Goal: Task Accomplishment & Management: Use online tool/utility

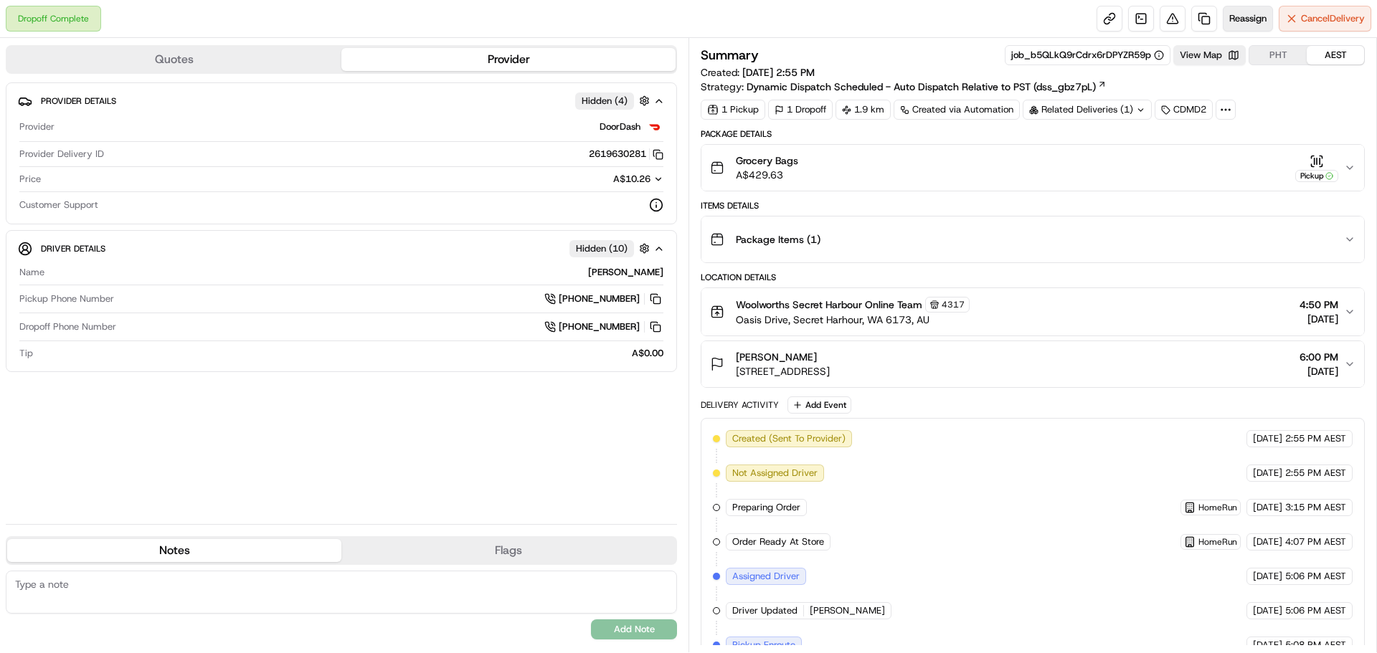
click at [1239, 18] on span "Reassign" at bounding box center [1247, 18] width 37 height 13
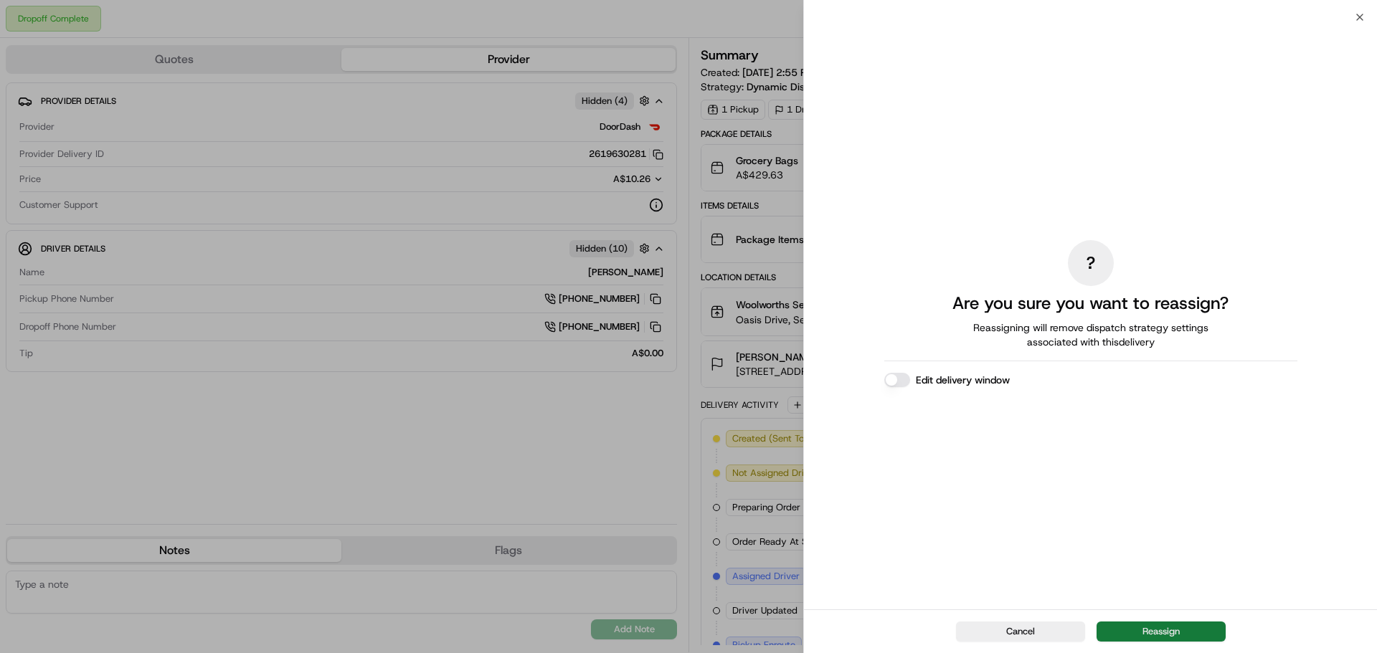
click at [1191, 630] on button "Reassign" at bounding box center [1161, 632] width 129 height 20
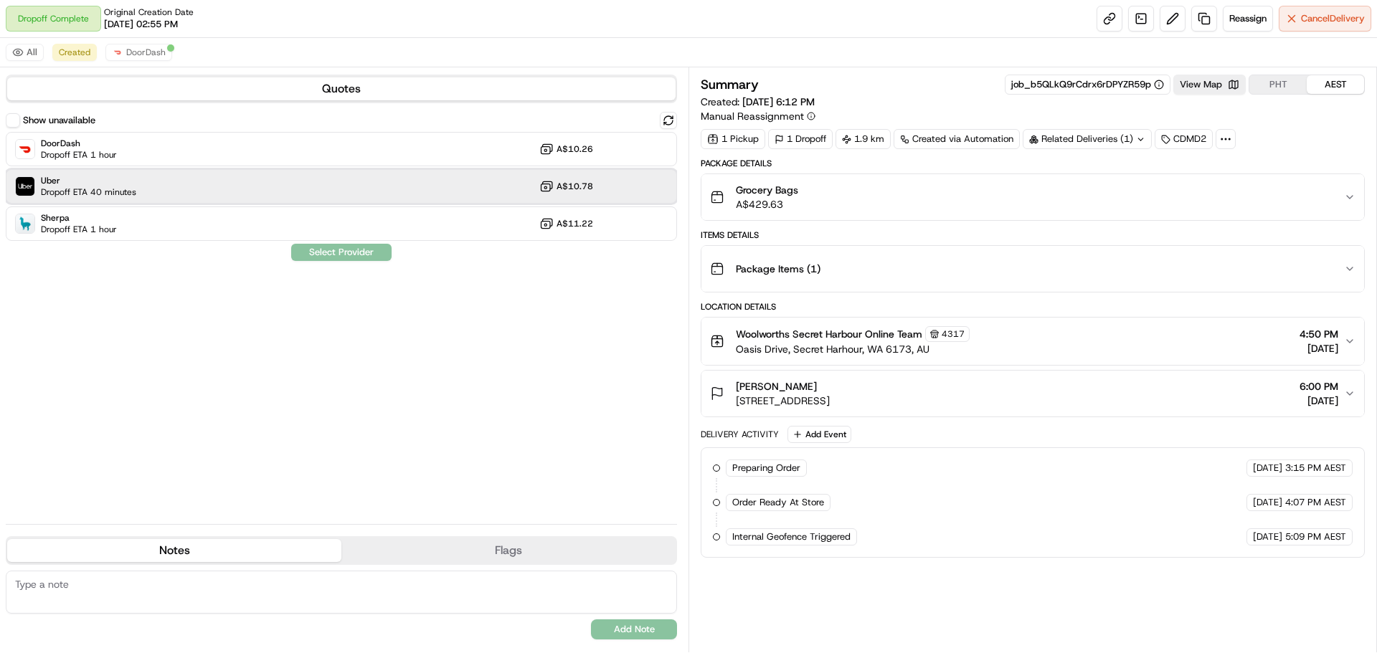
click at [249, 179] on div "Uber Dropoff ETA 40 minutes A$10.78" at bounding box center [341, 186] width 671 height 34
click at [341, 256] on button "Assign Provider" at bounding box center [341, 252] width 102 height 17
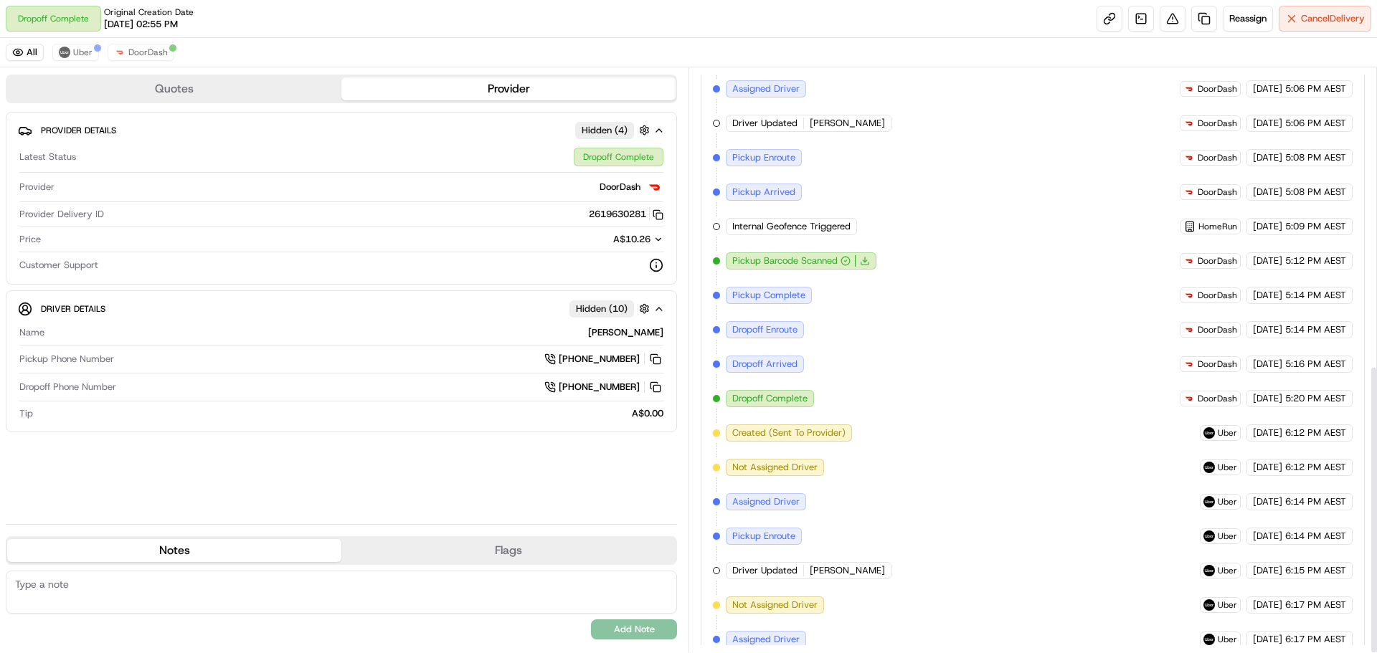
scroll to position [601, 0]
